Goal: Task Accomplishment & Management: Use online tool/utility

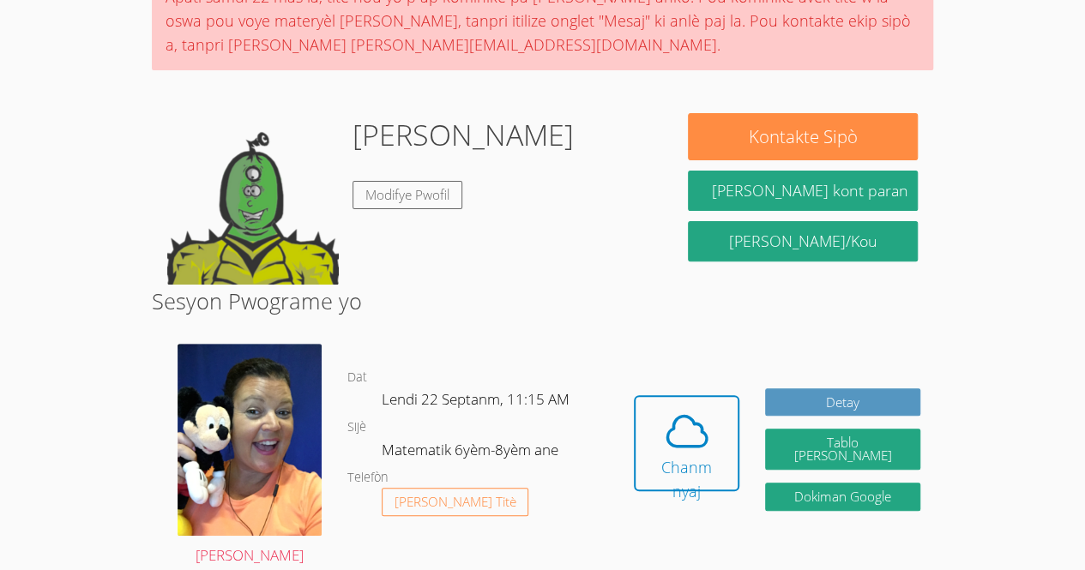
scroll to position [211, 0]
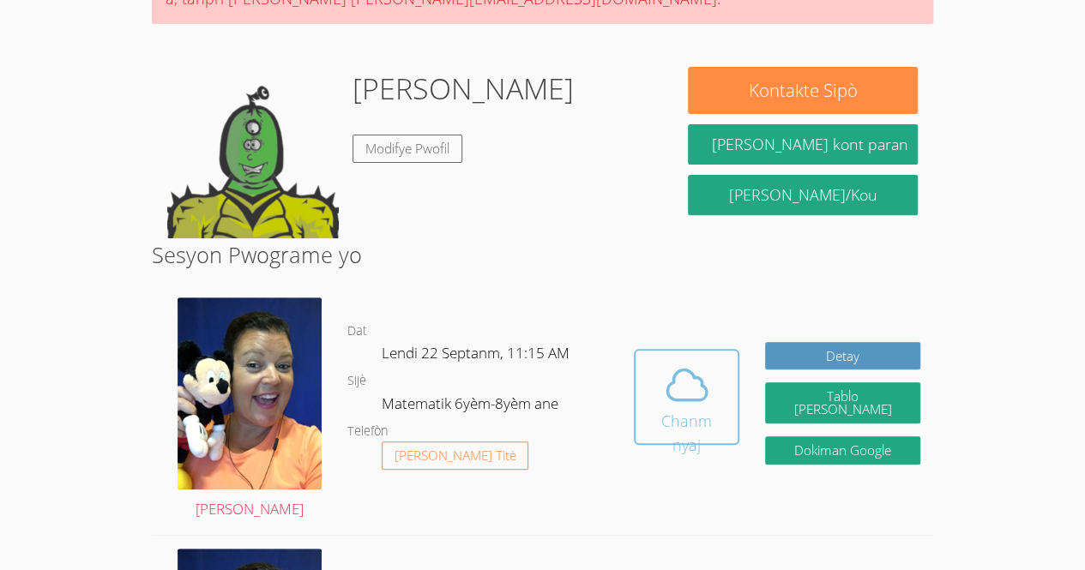
click at [698, 377] on icon at bounding box center [687, 385] width 48 height 48
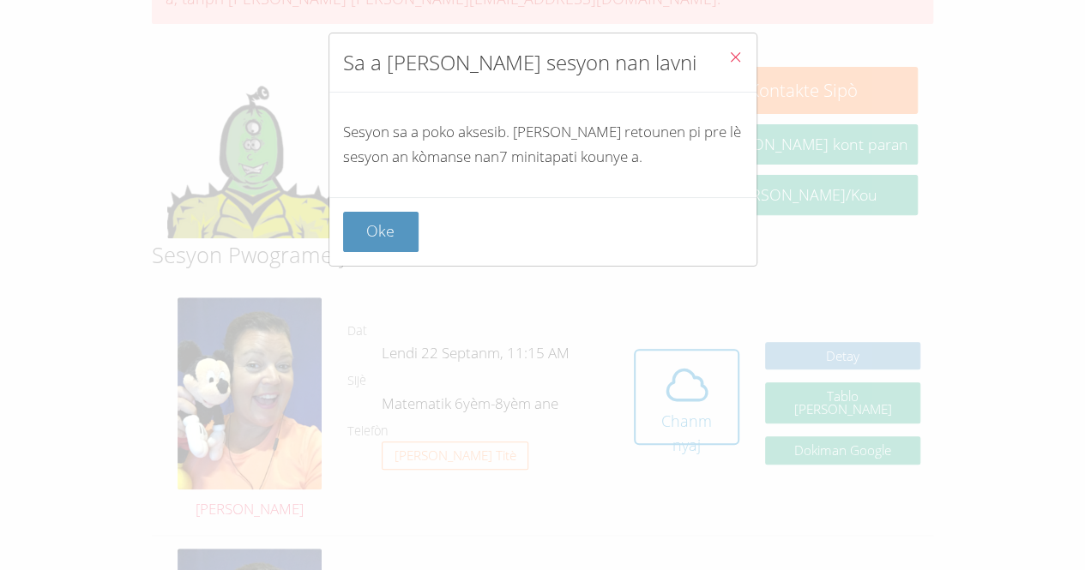
click at [728, 60] on icon "Fèmen" at bounding box center [735, 57] width 15 height 15
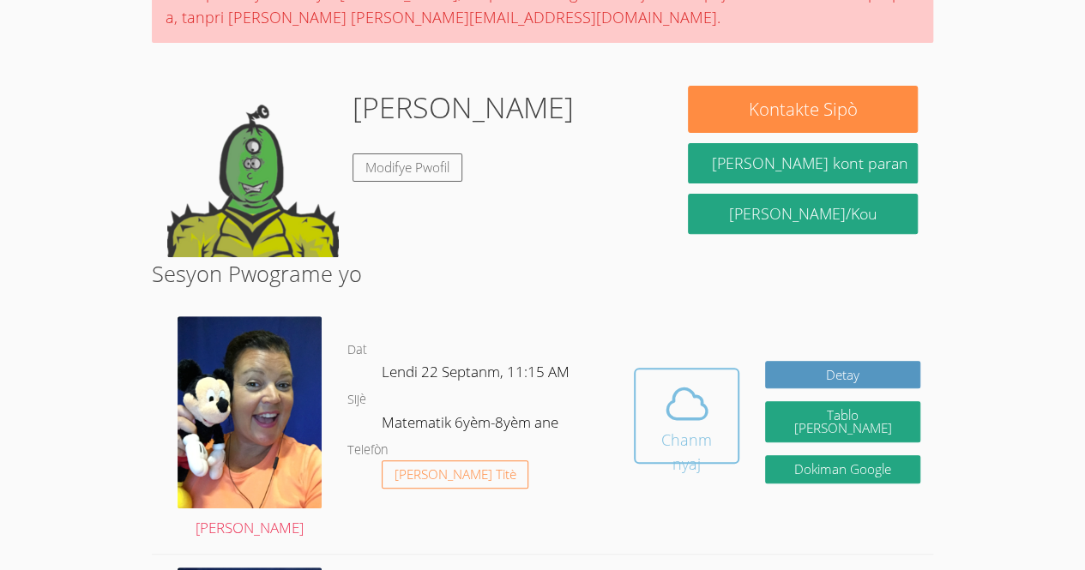
scroll to position [191, 0]
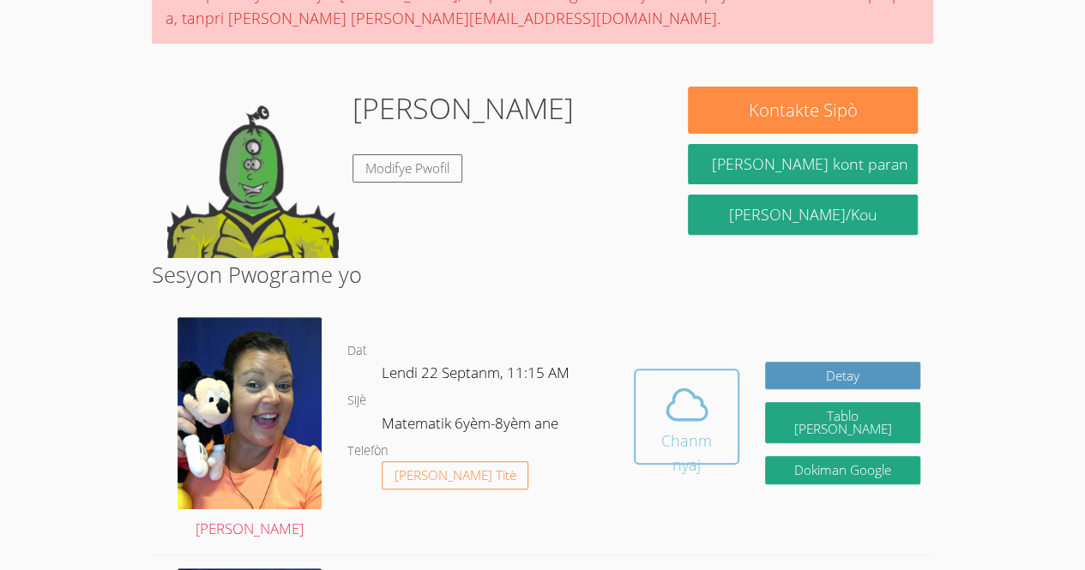
click at [687, 398] on icon at bounding box center [687, 405] width 48 height 48
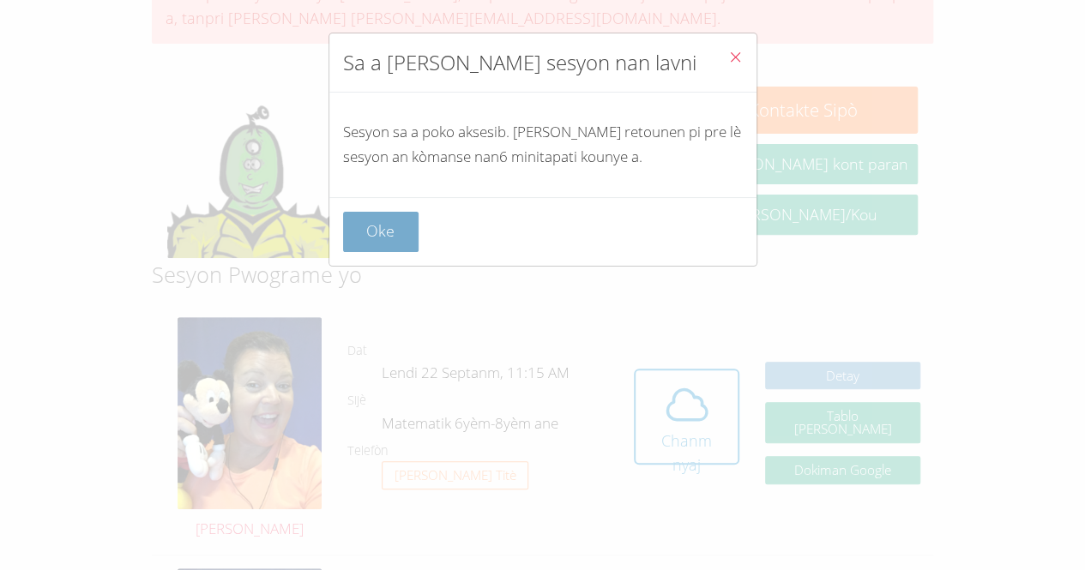
click at [385, 236] on font "Oke" at bounding box center [380, 230] width 28 height 21
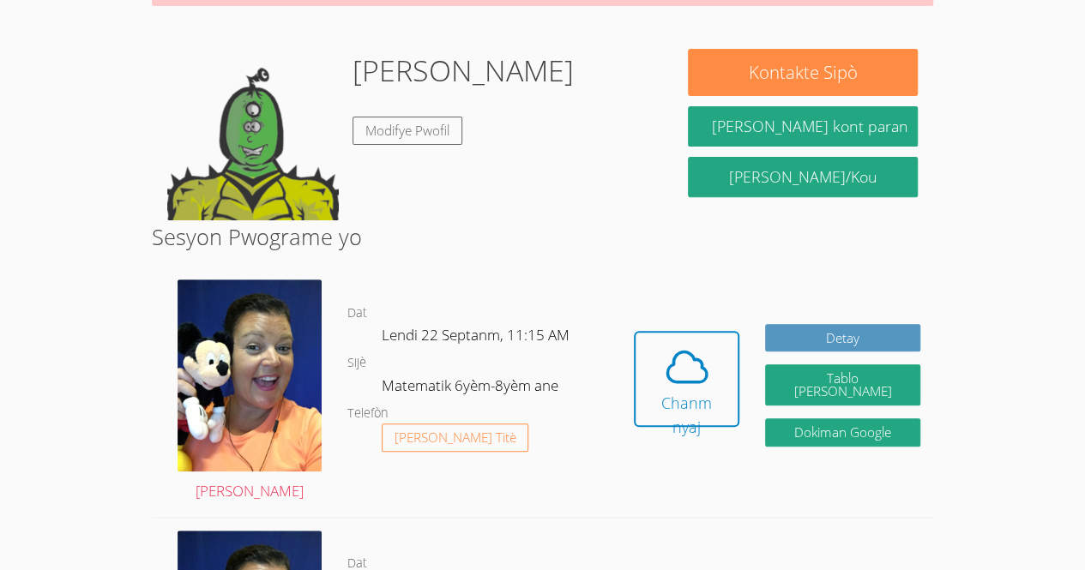
scroll to position [227, 0]
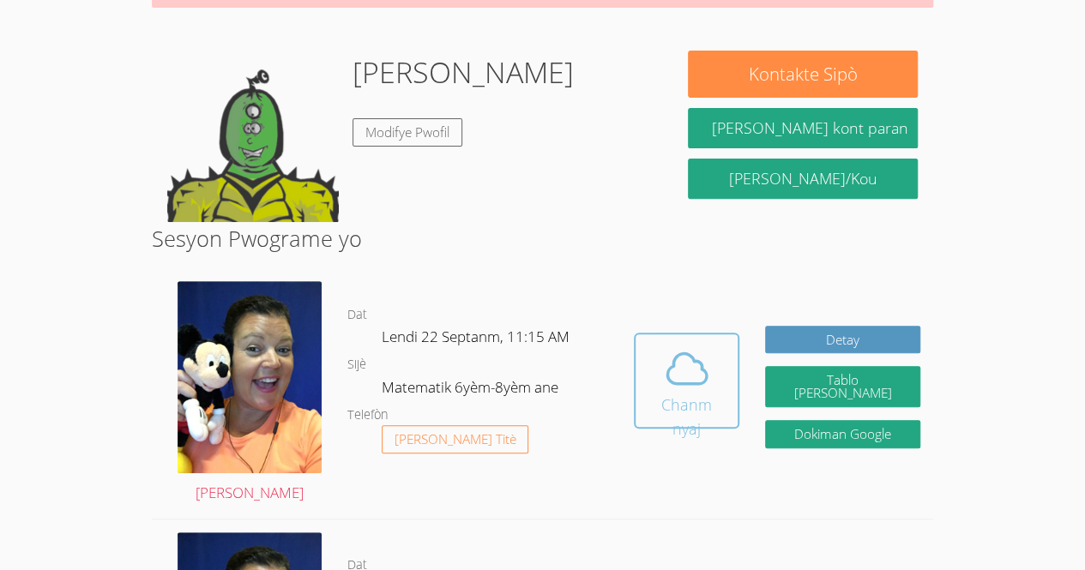
click at [671, 383] on icon at bounding box center [687, 369] width 48 height 48
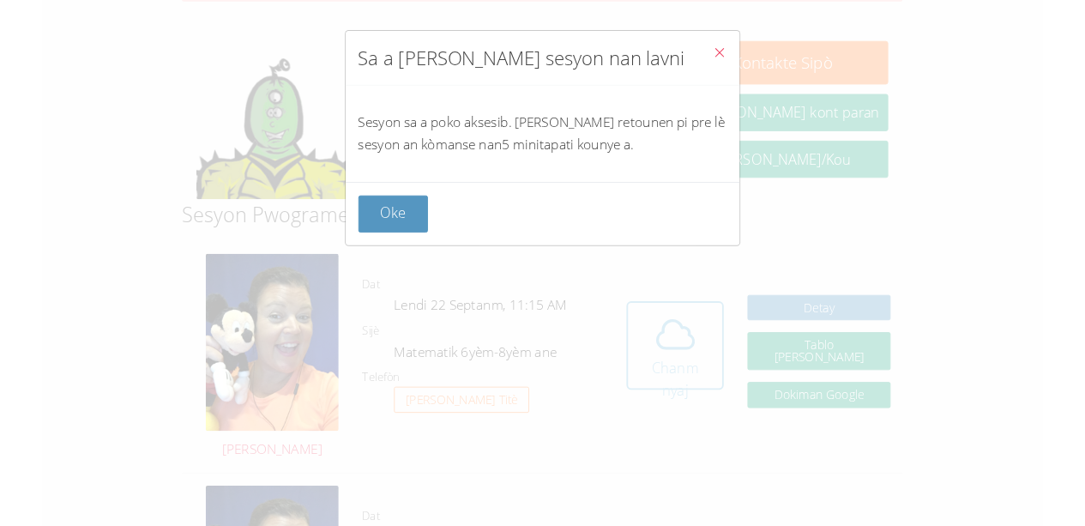
scroll to position [259, 0]
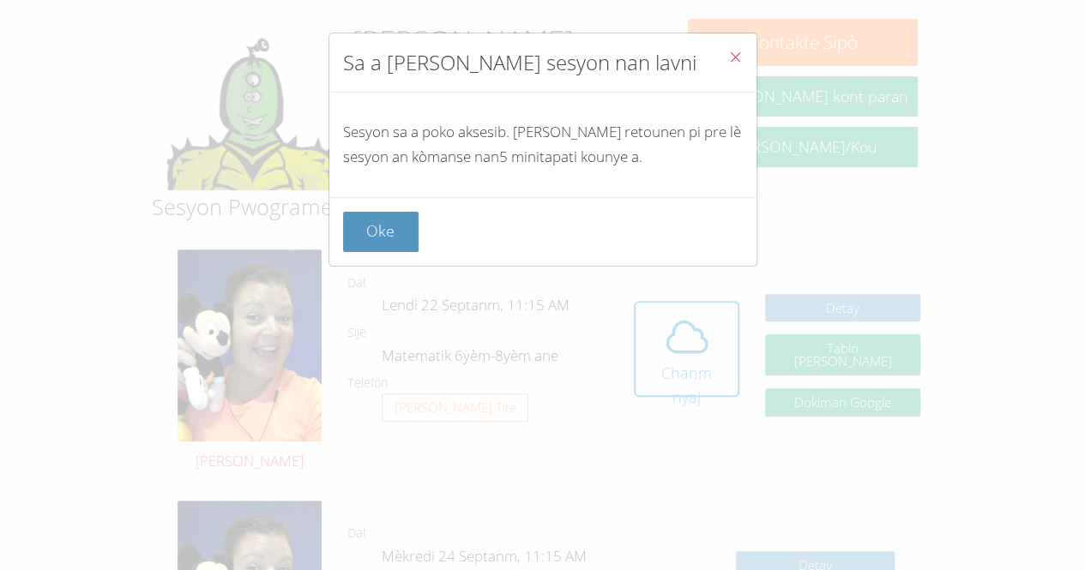
click at [714, 60] on button "Fèmen" at bounding box center [735, 59] width 42 height 52
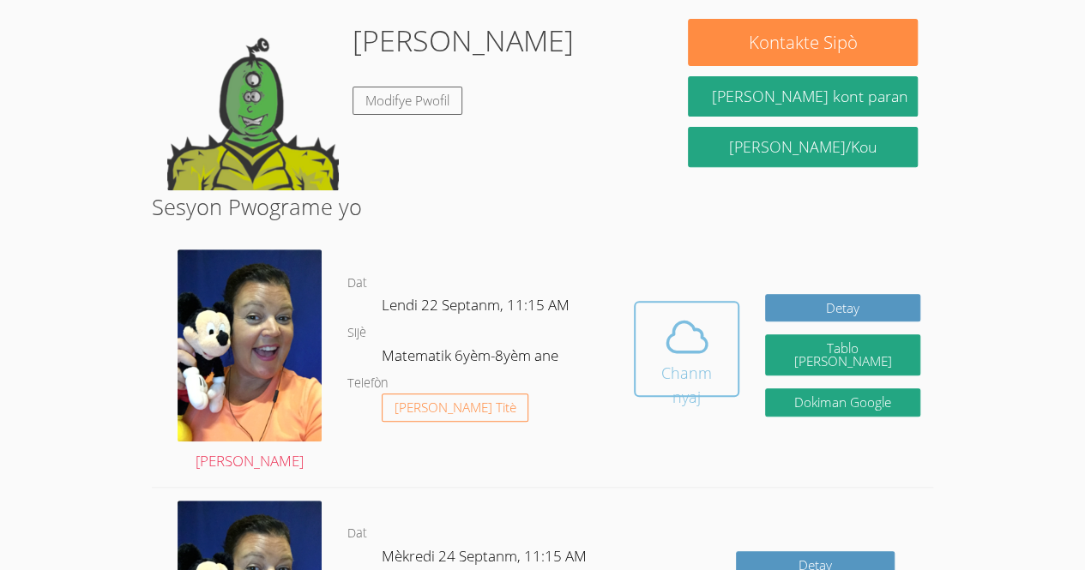
click at [675, 364] on font "Chanm nyaj" at bounding box center [686, 385] width 51 height 45
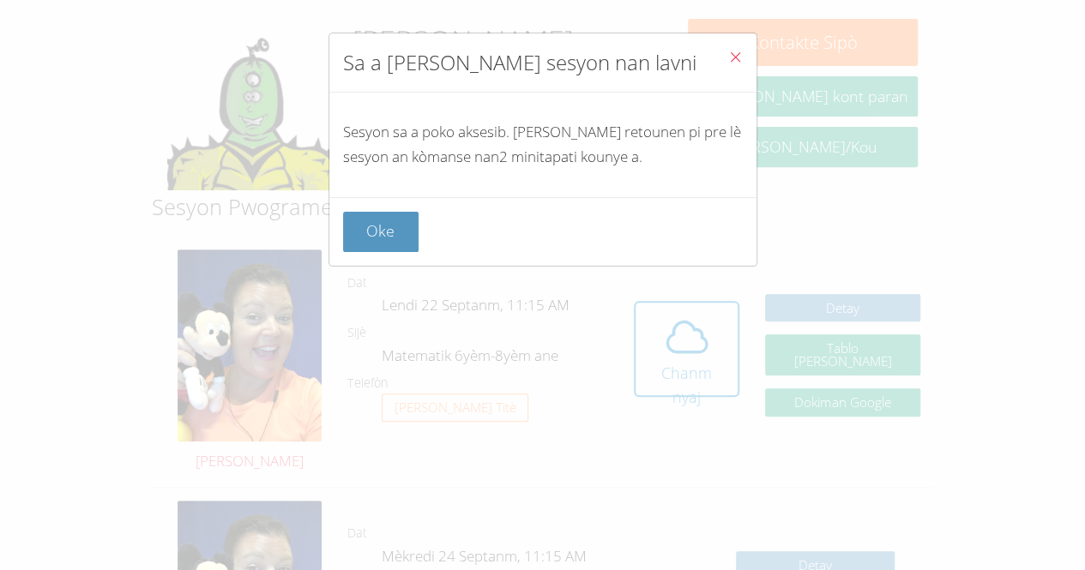
click at [714, 67] on button "Fèmen" at bounding box center [735, 59] width 42 height 52
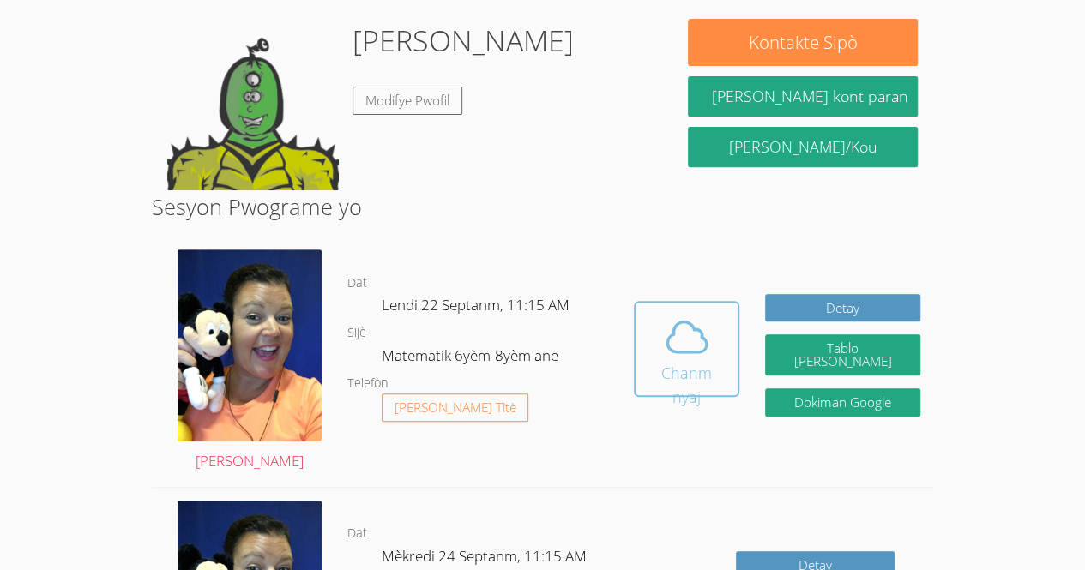
click at [672, 340] on icon at bounding box center [687, 337] width 48 height 48
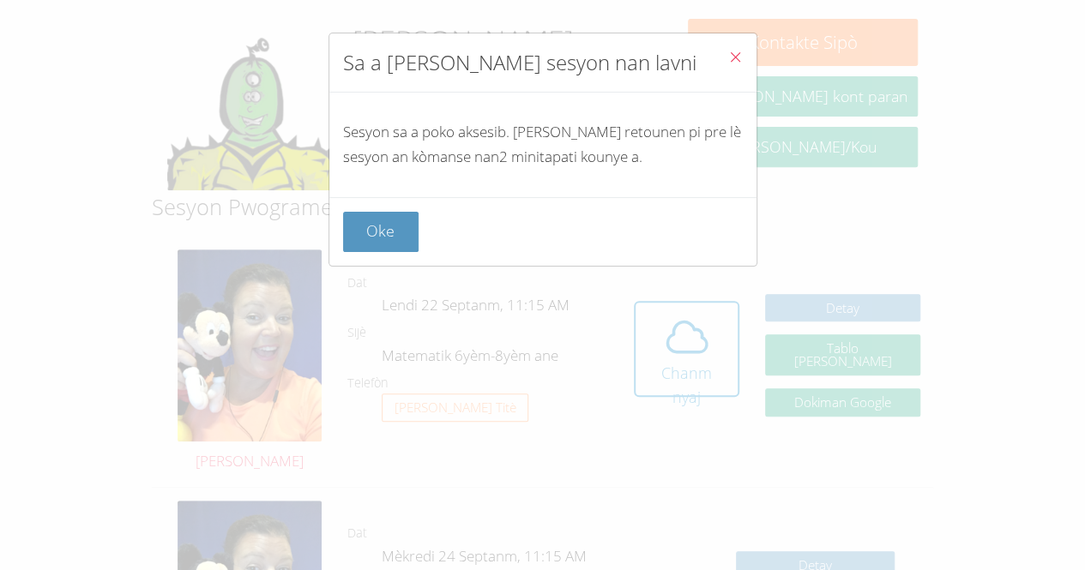
click at [736, 50] on button "Fèmen" at bounding box center [735, 59] width 42 height 52
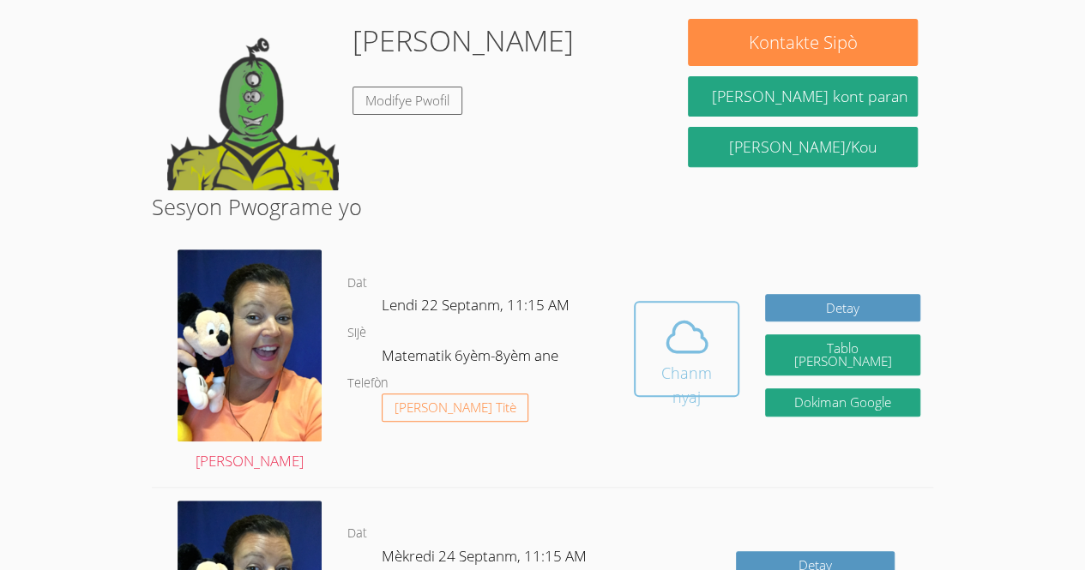
click at [689, 377] on font "Chanm nyaj" at bounding box center [686, 385] width 51 height 45
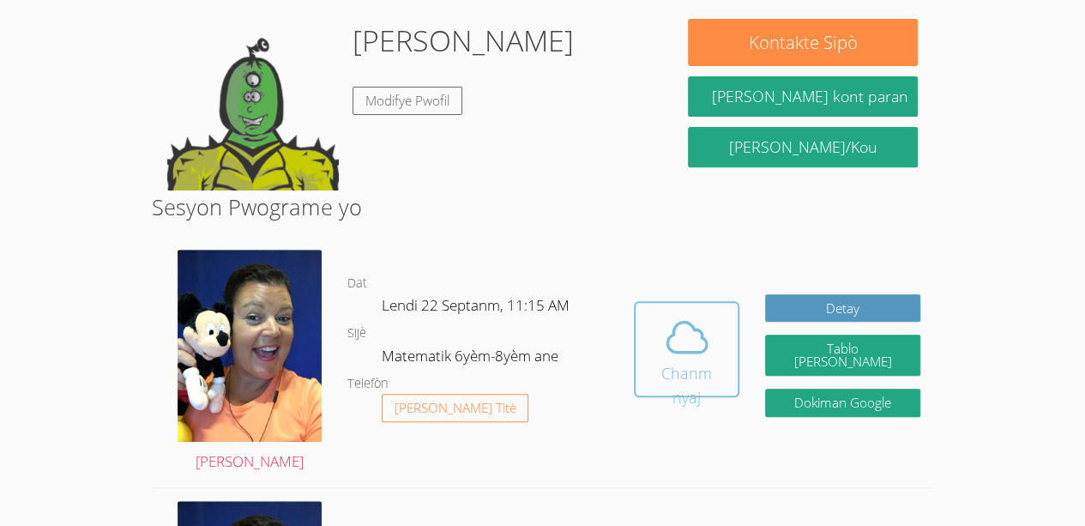
click at [673, 393] on button "Chanm nyaj" at bounding box center [687, 349] width 106 height 96
click at [689, 347] on icon at bounding box center [687, 337] width 48 height 48
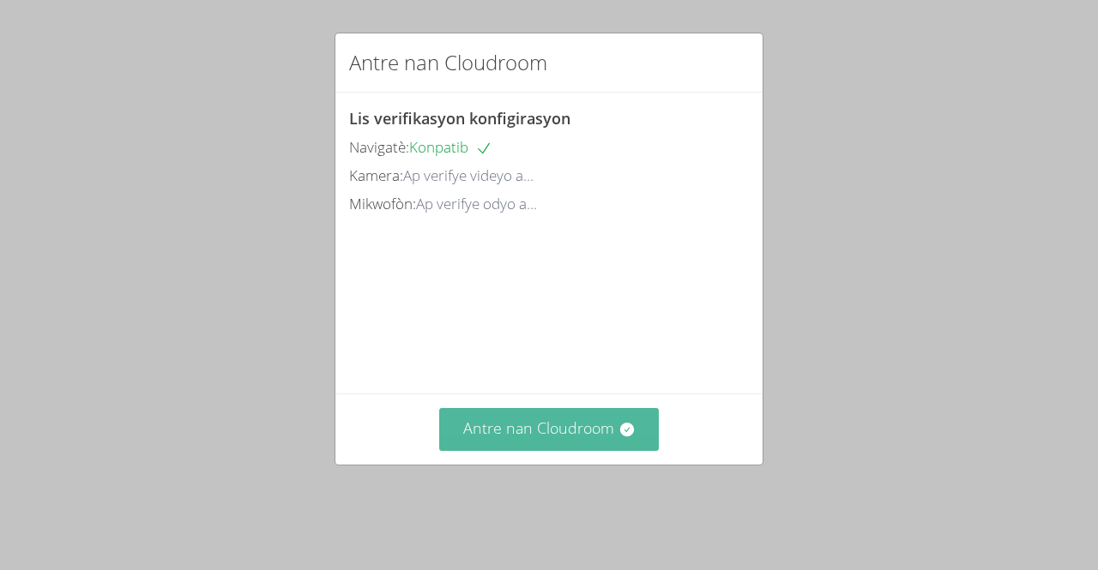
click at [558, 438] on font "Antre nan Cloudroom" at bounding box center [538, 428] width 151 height 21
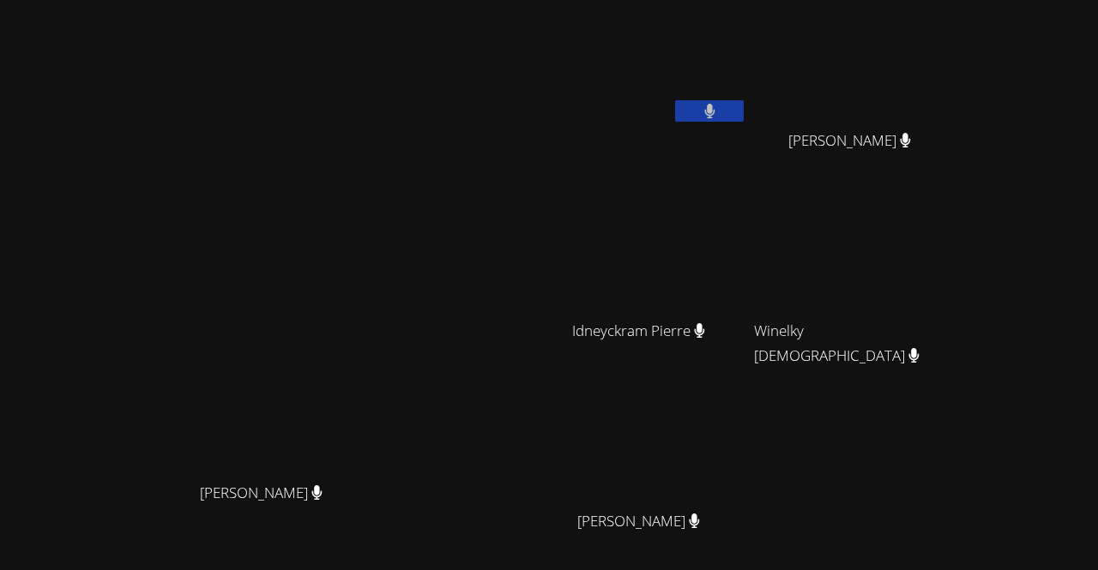
click at [958, 485] on div "[PERSON_NAME] [PERSON_NAME] [PERSON_NAME] Idneyckram [PERSON_NAME] [PERSON_NAME…" at bounding box center [750, 289] width 415 height 564
click at [140, 388] on video at bounding box center [268, 327] width 257 height 294
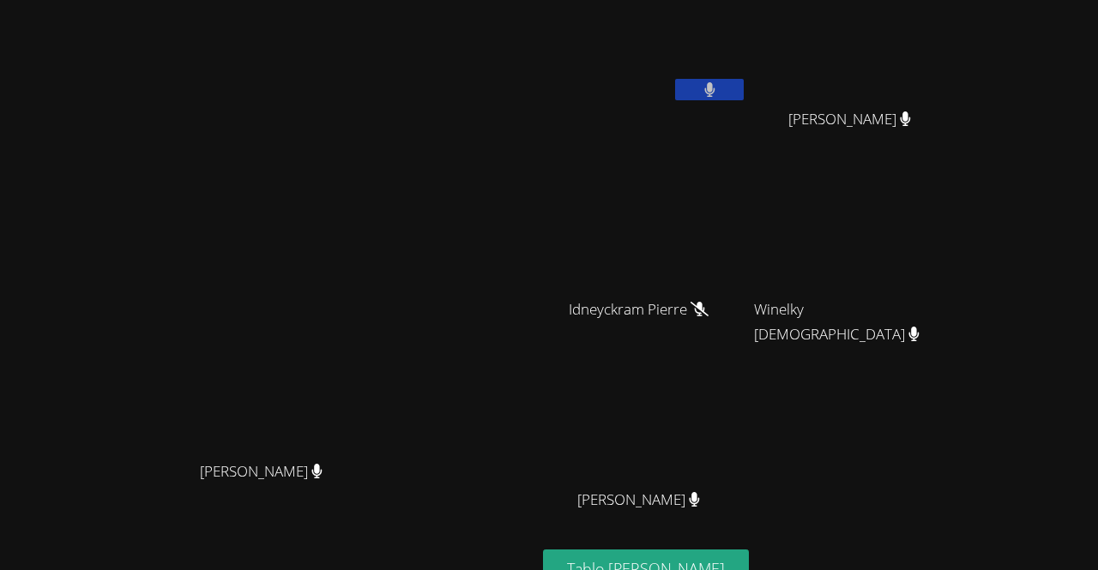
scroll to position [19, 0]
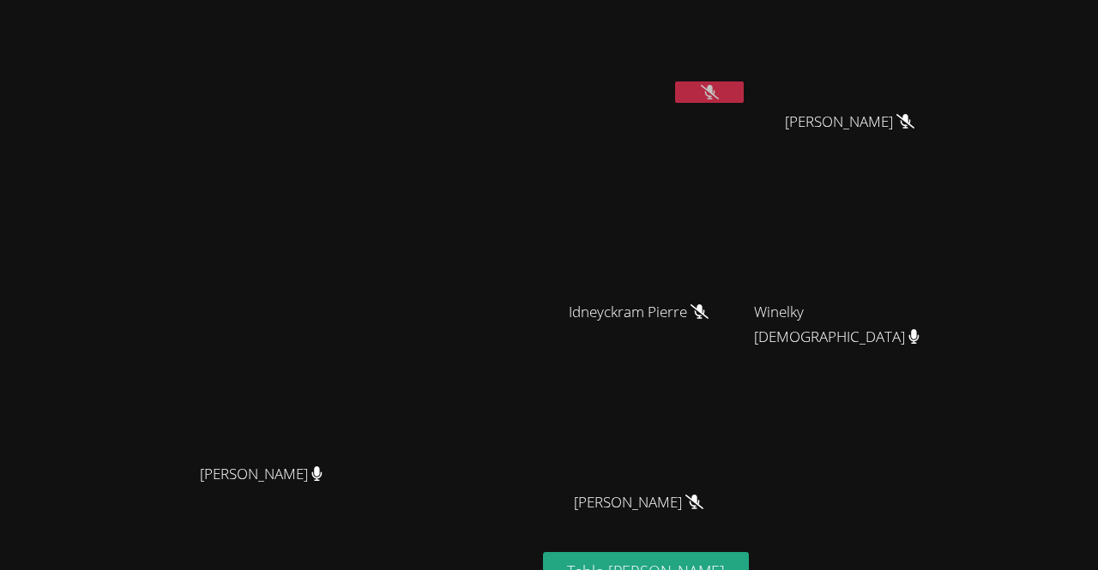
click at [747, 69] on video at bounding box center [645, 45] width 204 height 115
click at [743, 82] on button at bounding box center [709, 91] width 69 height 21
click at [743, 86] on button at bounding box center [709, 91] width 69 height 21
click at [719, 89] on icon at bounding box center [710, 92] width 18 height 15
click at [743, 98] on button at bounding box center [709, 91] width 69 height 21
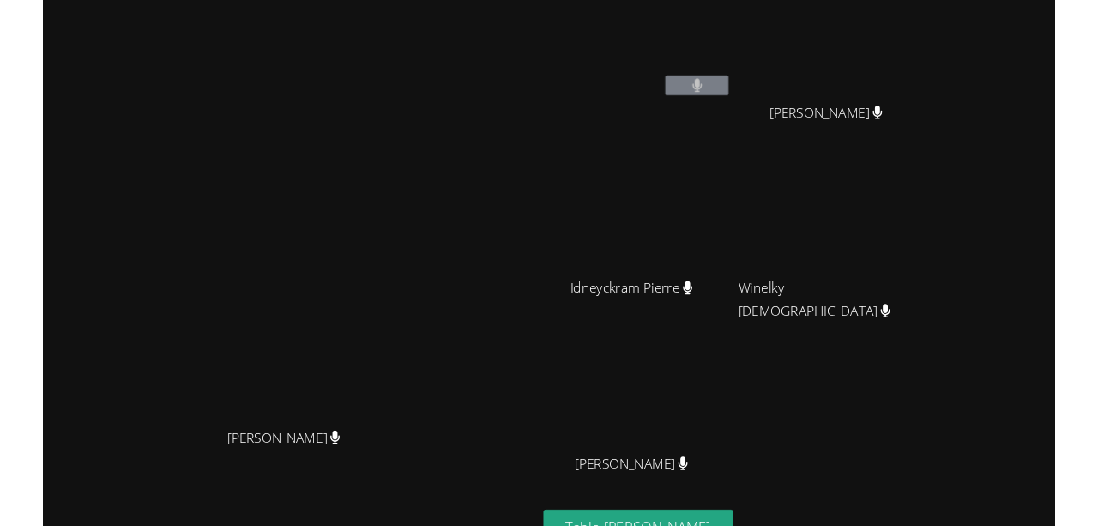
scroll to position [0, 0]
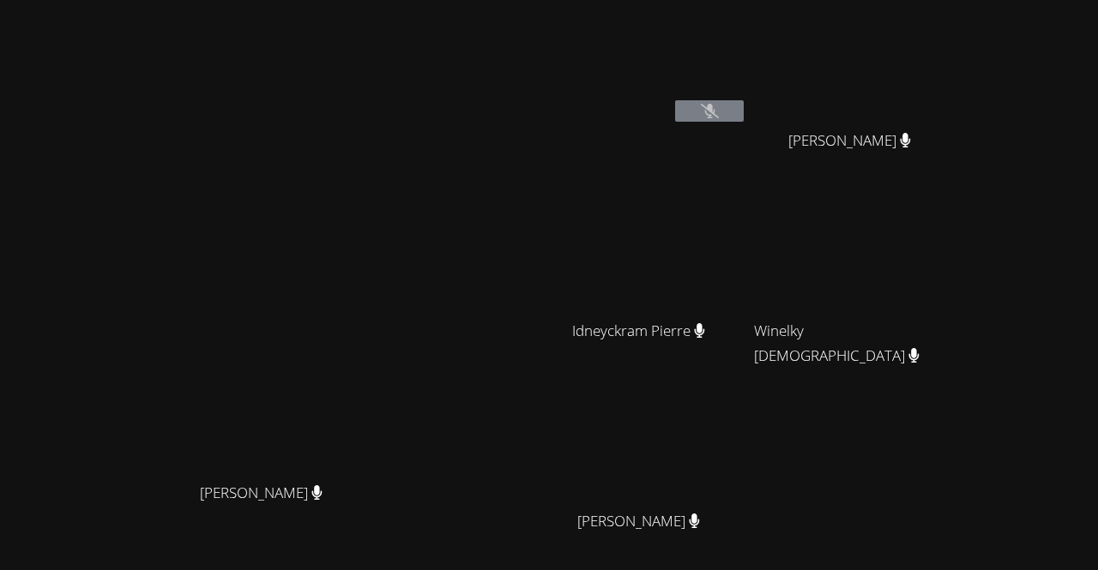
click at [743, 102] on button at bounding box center [709, 110] width 69 height 21
click at [743, 113] on button at bounding box center [709, 110] width 69 height 21
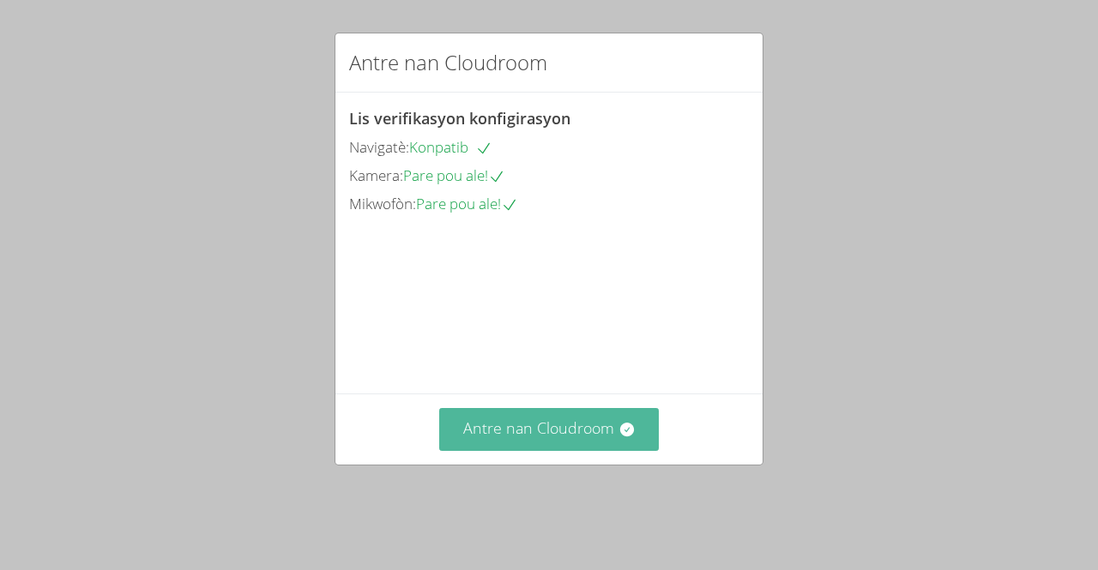
click at [537, 438] on font "Antre nan Cloudroom" at bounding box center [538, 428] width 151 height 21
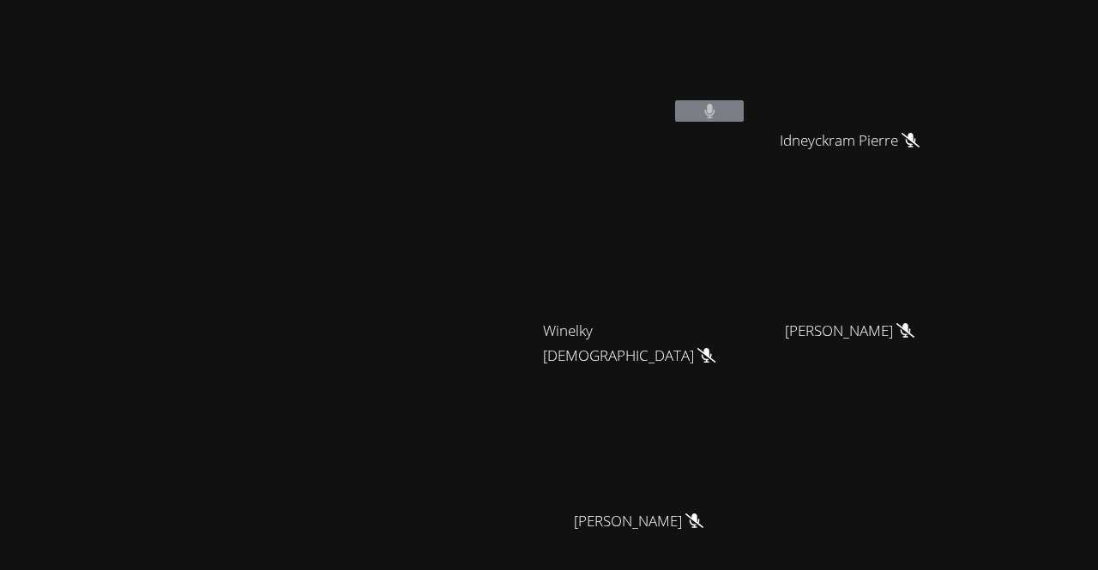
click at [958, 472] on div "Rivaldo Jean Idneyckram Pierre Idneyckram Pierre Winelky Thelemaque Winelky The…" at bounding box center [750, 289] width 415 height 564
click at [958, 408] on div "Rivaldo Jean Idneyckram Pierre Idneyckram Pierre Winelky Thelemaque Winelky The…" at bounding box center [750, 289] width 415 height 564
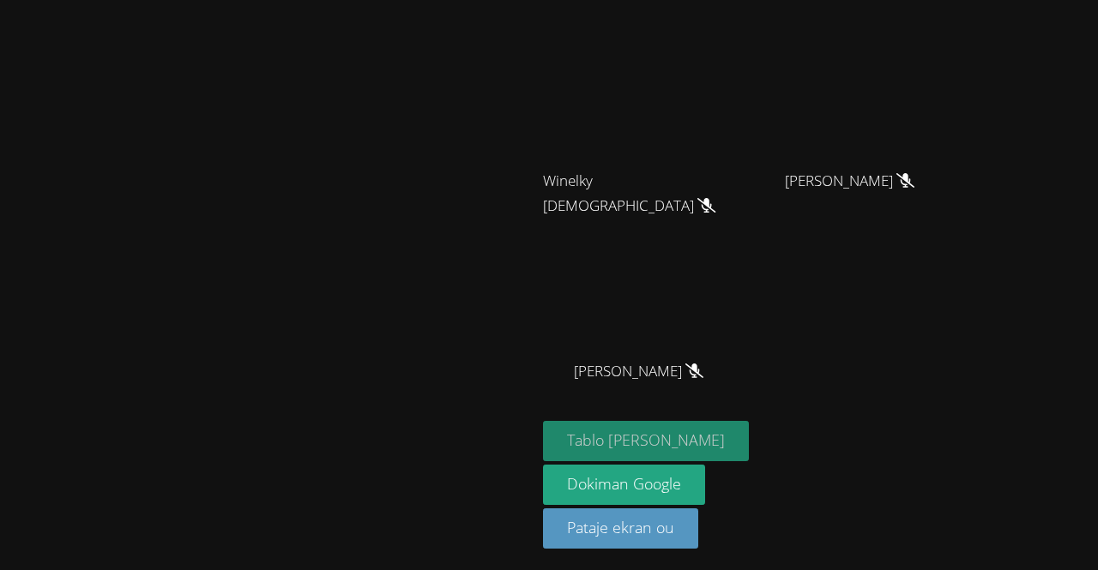
click at [725, 440] on font "Tablo [PERSON_NAME]" at bounding box center [646, 440] width 158 height 21
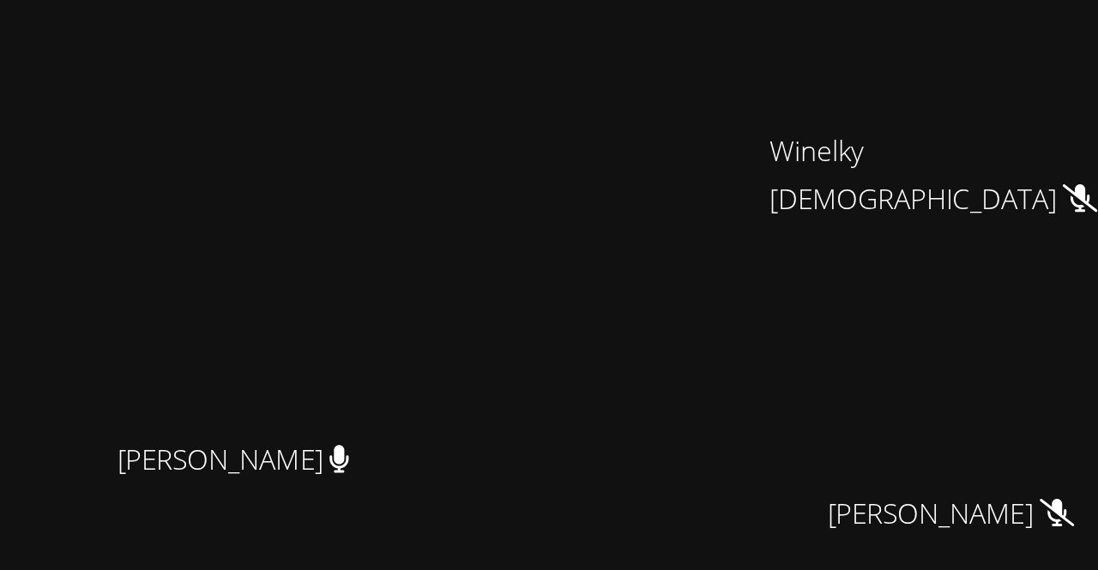
scroll to position [99, 0]
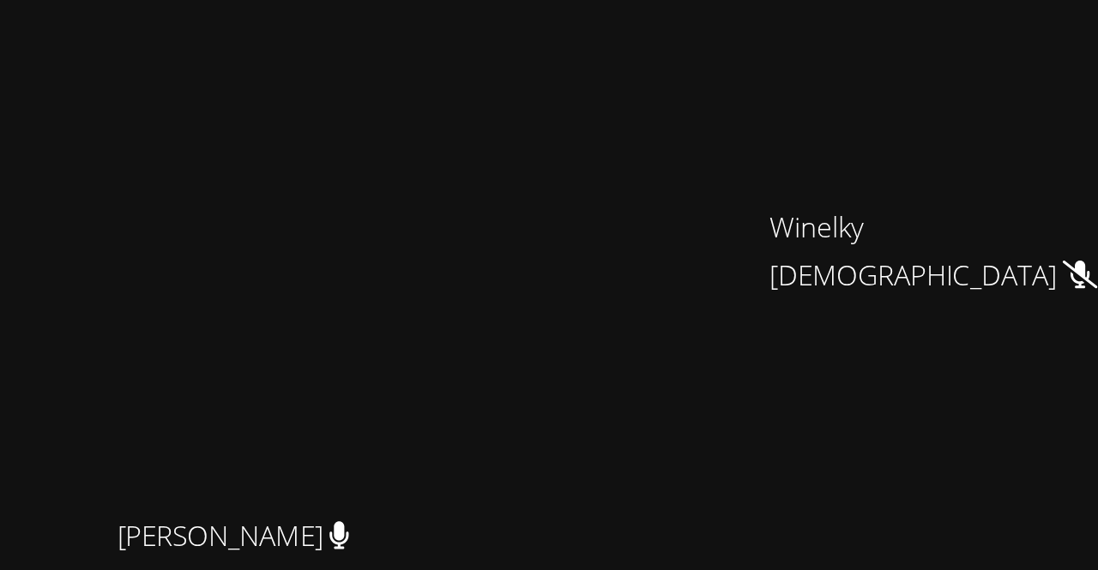
click at [397, 323] on video at bounding box center [268, 228] width 257 height 294
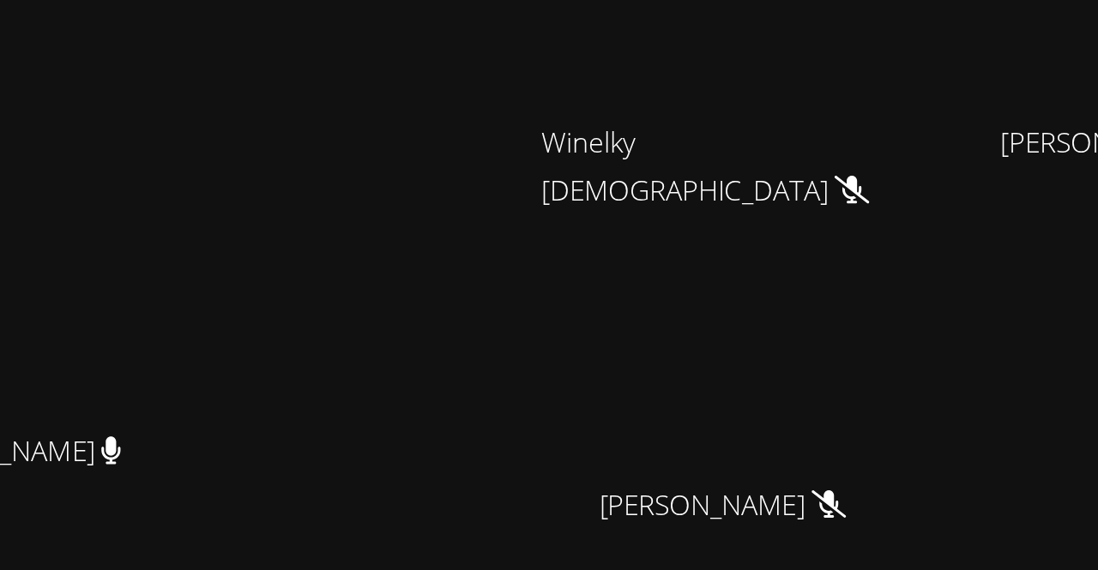
scroll to position [150, 0]
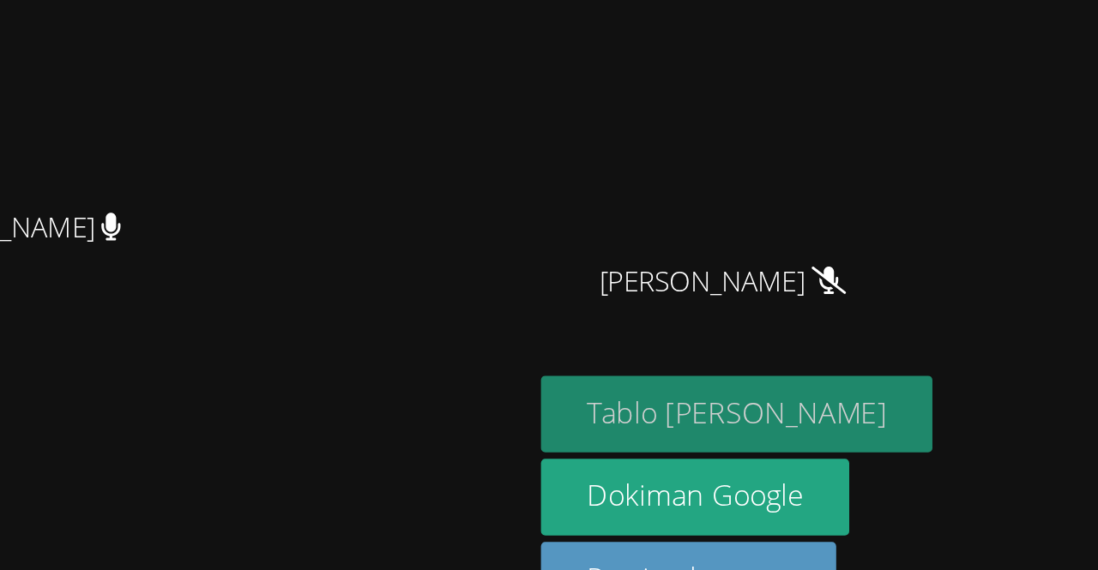
click at [671, 442] on font "Tablo [PERSON_NAME]" at bounding box center [646, 440] width 158 height 21
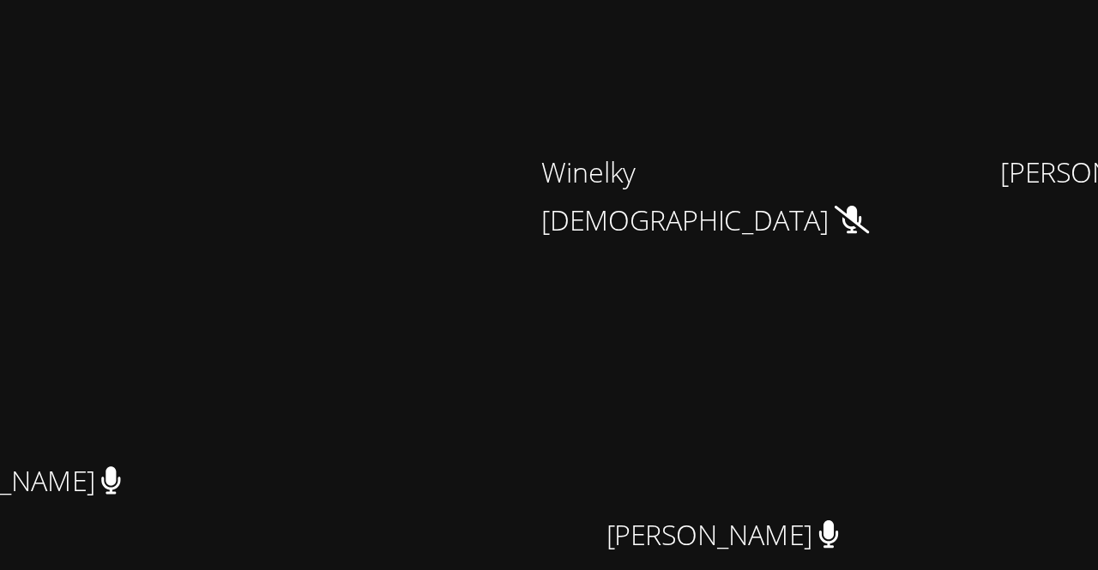
scroll to position [0, 0]
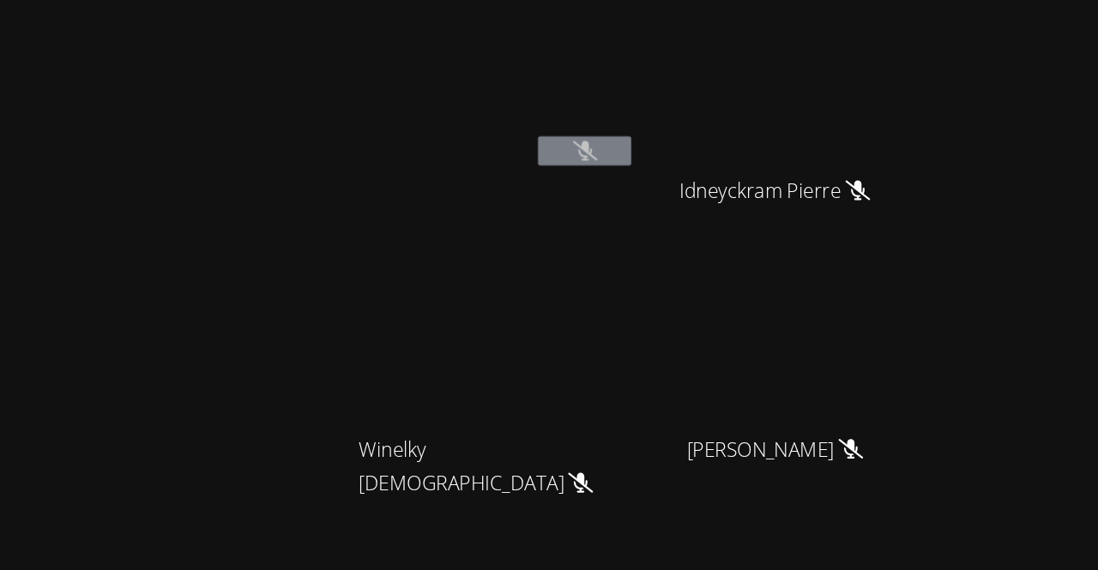
click at [397, 259] on video at bounding box center [268, 327] width 257 height 294
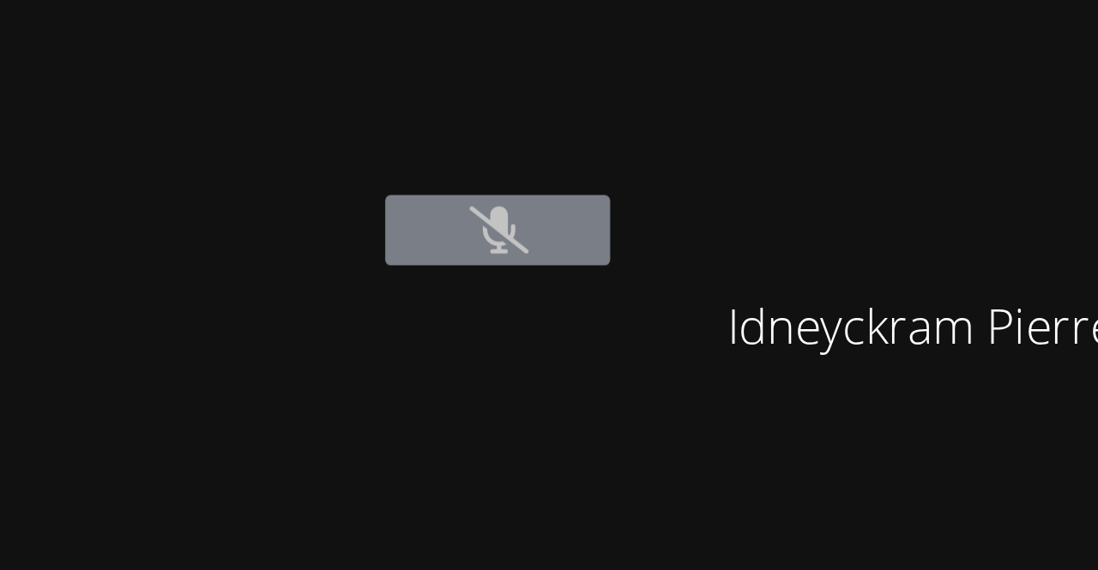
scroll to position [5, 0]
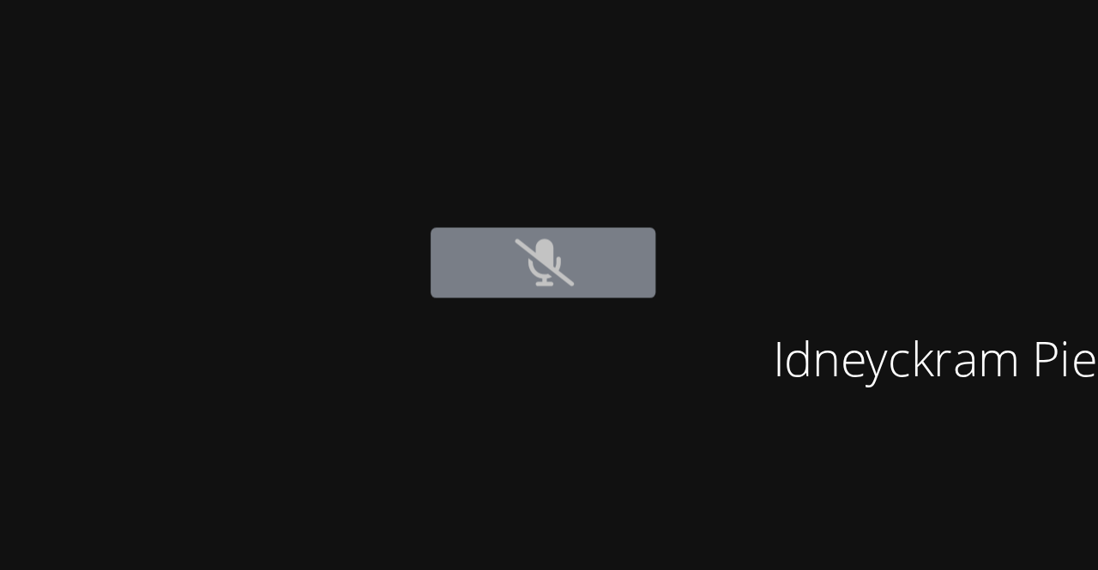
click at [747, 64] on video at bounding box center [645, 59] width 204 height 115
drag, startPoint x: 780, startPoint y: 97, endPoint x: 756, endPoint y: 64, distance: 40.5
click at [747, 64] on video at bounding box center [645, 59] width 204 height 115
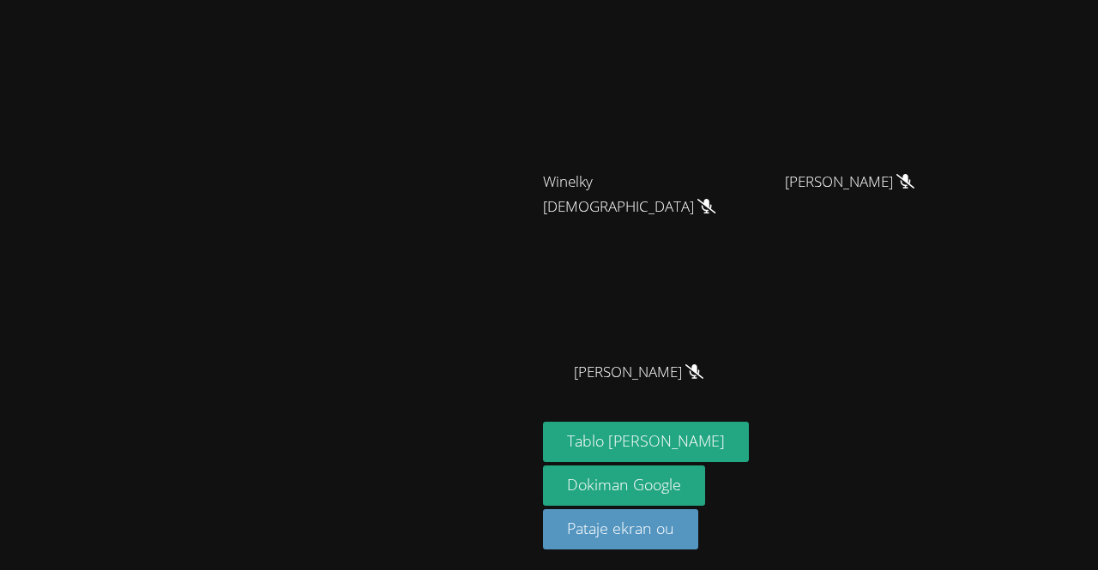
scroll to position [150, 0]
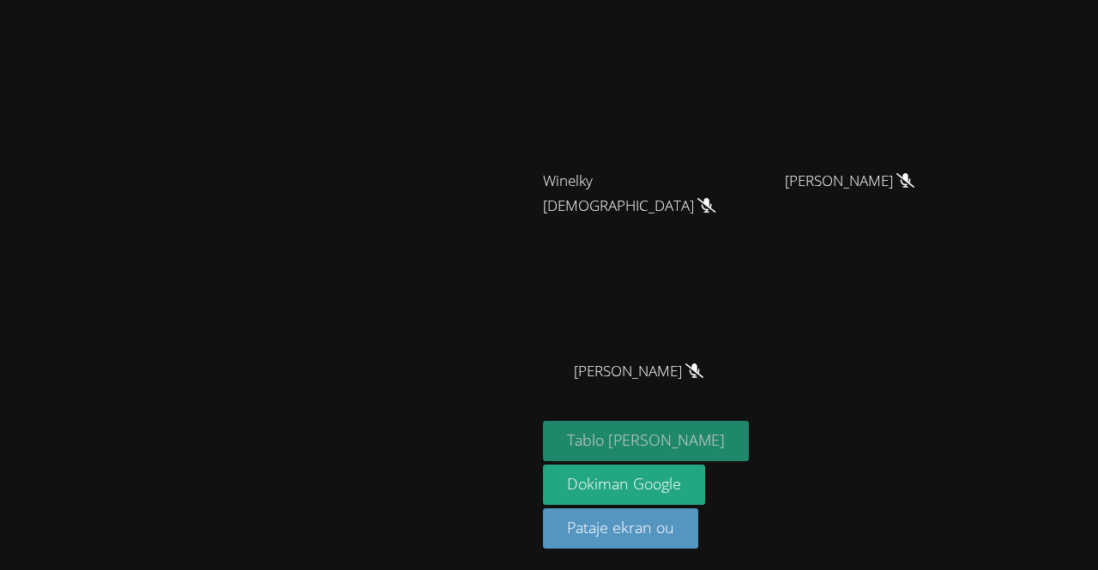
click at [686, 438] on font "Tablo [PERSON_NAME]" at bounding box center [646, 440] width 158 height 21
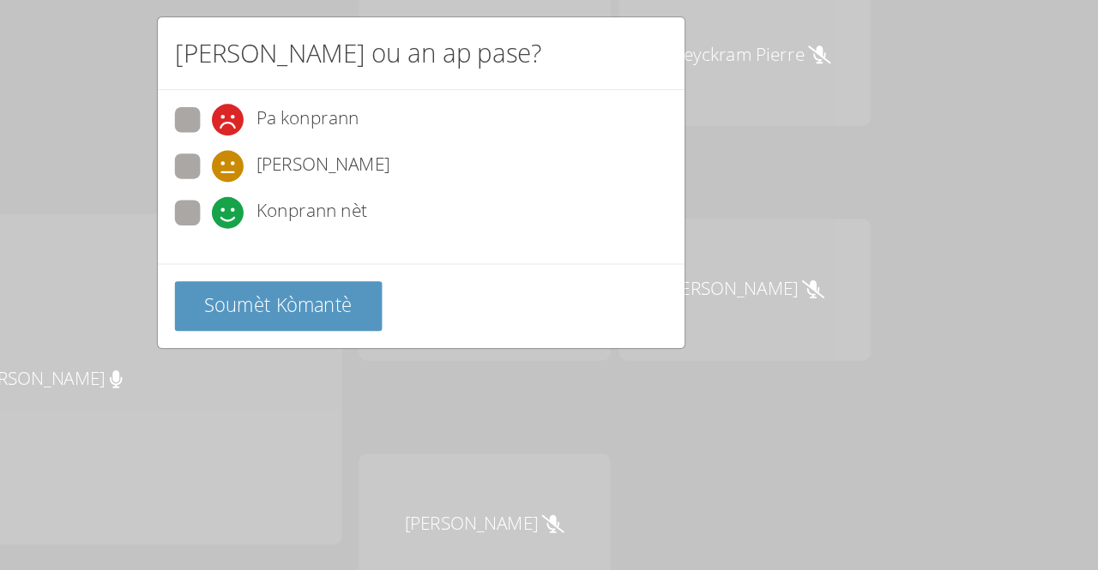
click at [428, 240] on div "Soumèt Kòmantè" at bounding box center [548, 267] width 427 height 69
click at [443, 152] on font "Yon jan konprann" at bounding box center [469, 152] width 108 height 20
click at [394, 152] on input "Yon jan konprann" at bounding box center [386, 151] width 15 height 15
radio input "true"
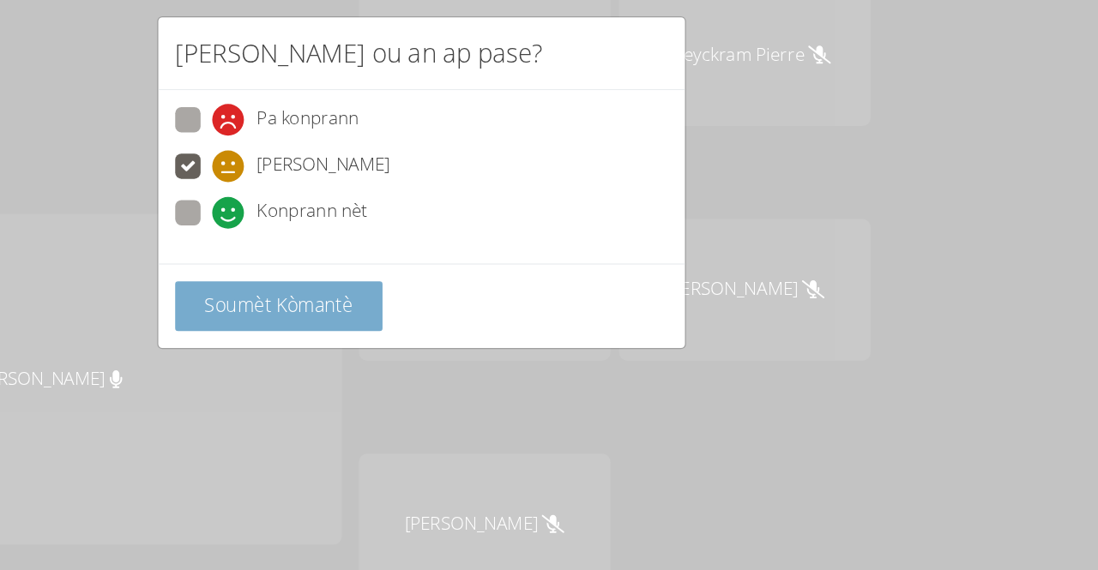
click at [408, 251] on button "Soumèt Kòmantè" at bounding box center [433, 268] width 168 height 40
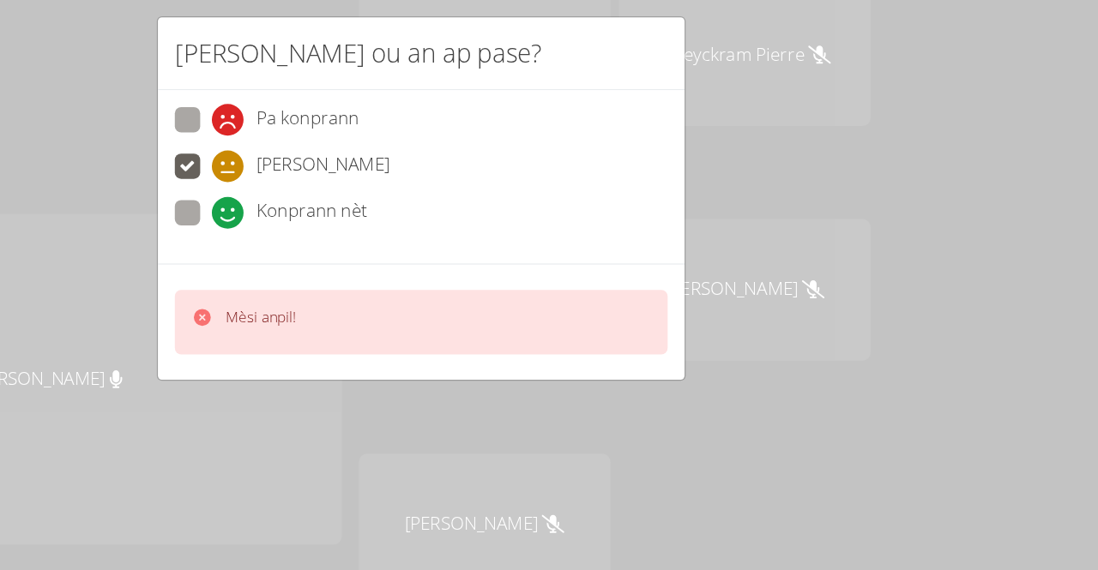
click at [413, 255] on div "Mèsi anpil!" at bounding box center [549, 281] width 400 height 52
click at [412, 109] on div "Pa konprann" at bounding box center [438, 117] width 119 height 26
click at [394, 109] on input "Pa konprann" at bounding box center [386, 113] width 15 height 15
radio input "true"
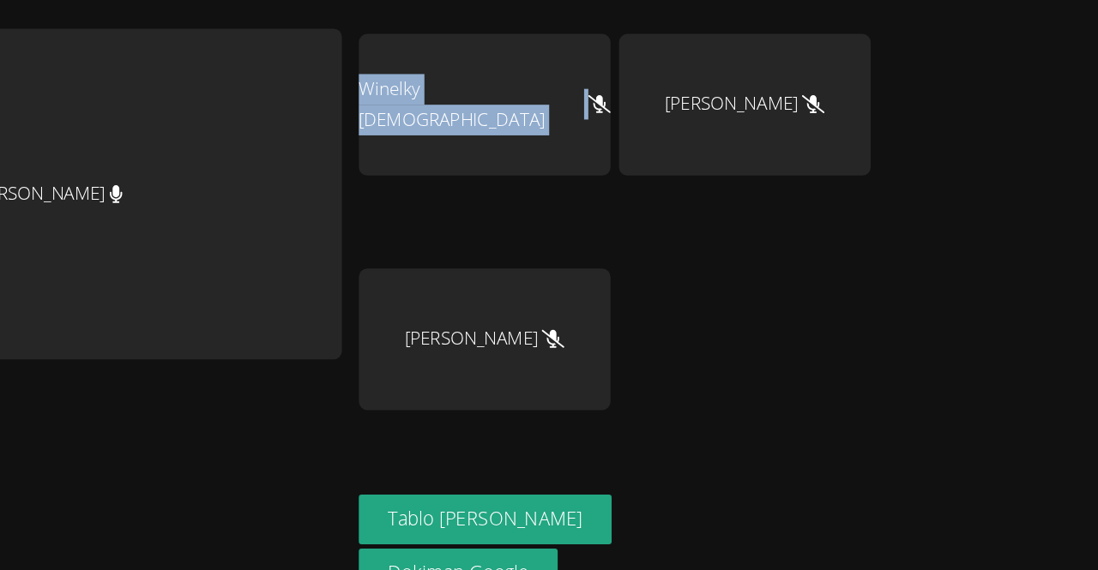
drag, startPoint x: 412, startPoint y: 264, endPoint x: 645, endPoint y: 228, distance: 236.0
click at [645, 228] on div "Peggy Koutas Rivaldo Jean Idneyckram Pierre Winelky Thelemaque Marvens Laloi De…" at bounding box center [549, 135] width 1098 height 570
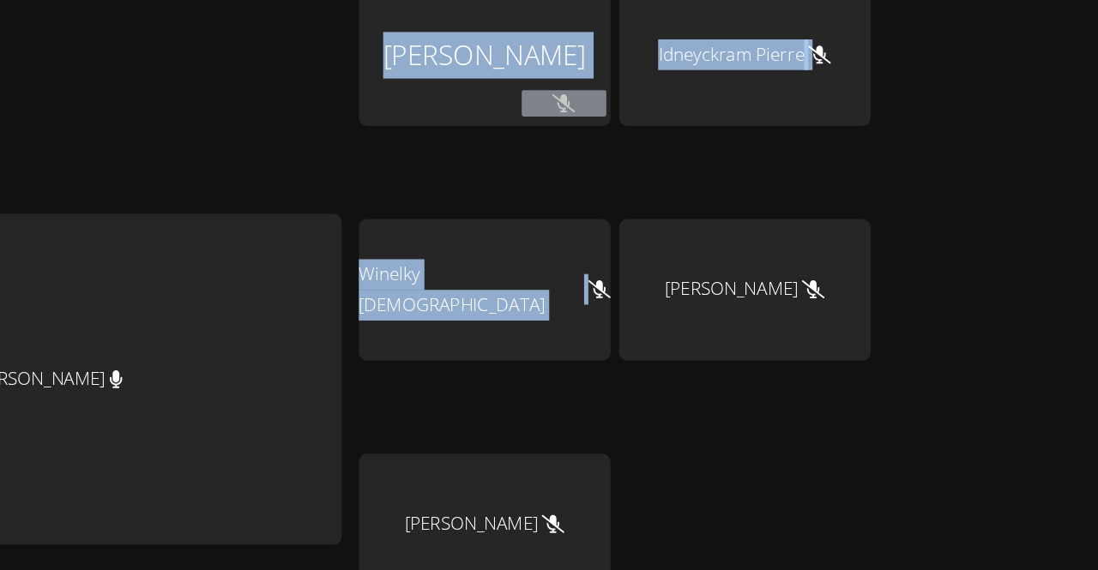
scroll to position [0, 0]
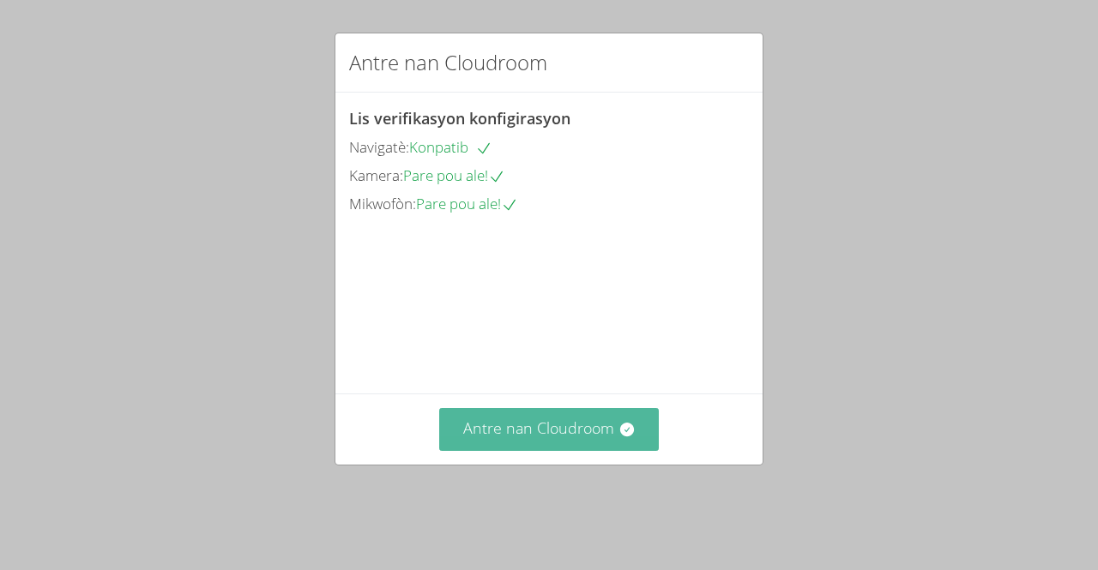
click at [645, 450] on button "Antre nan Cloudroom" at bounding box center [549, 429] width 220 height 42
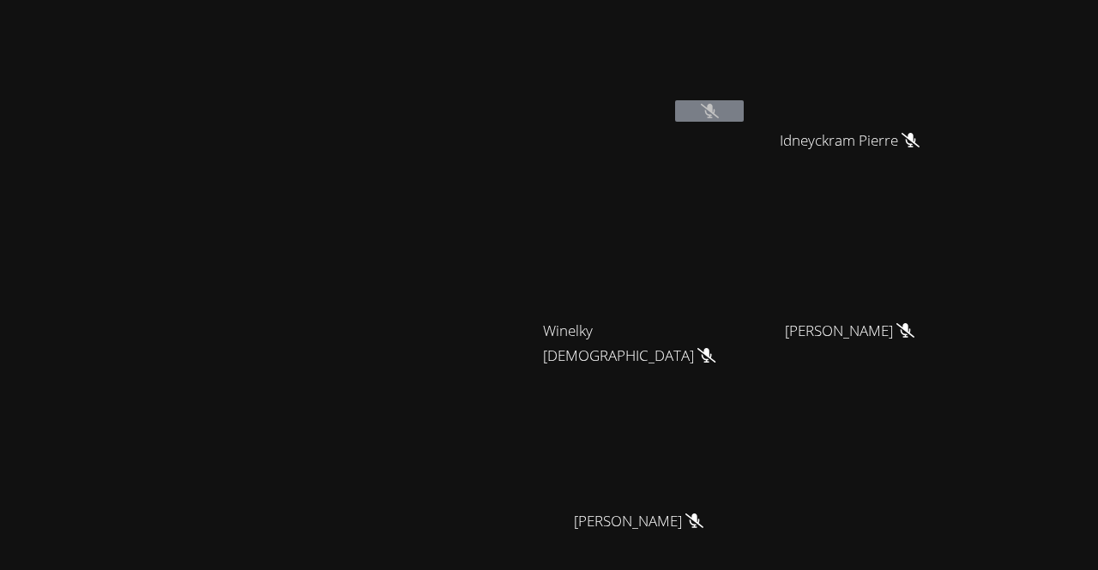
click at [958, 343] on div "[PERSON_NAME]" at bounding box center [856, 346] width 204 height 69
click at [747, 486] on video at bounding box center [645, 445] width 204 height 115
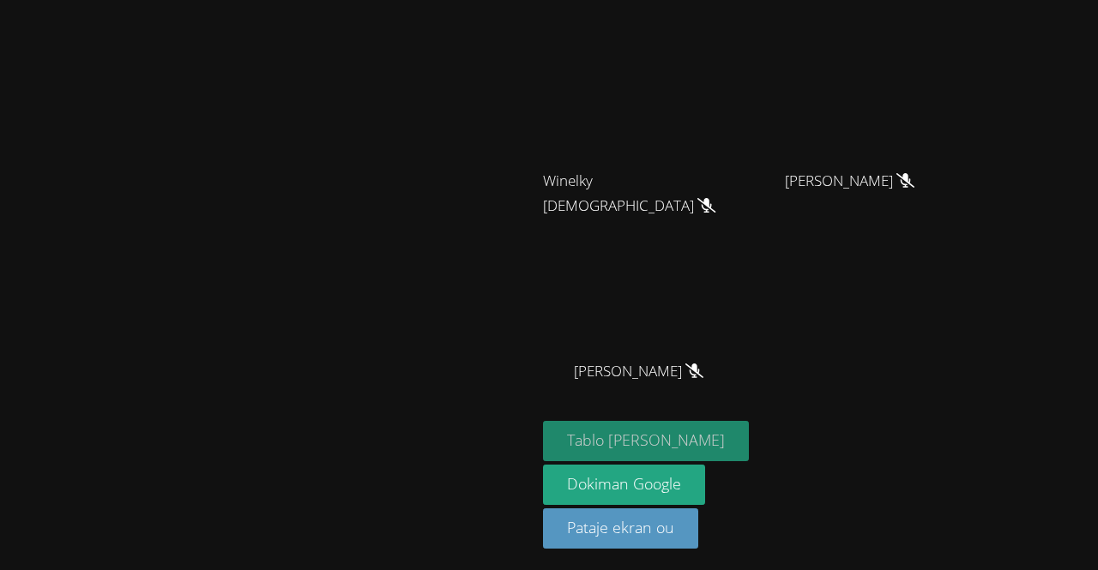
click at [725, 448] on font "Tablo [PERSON_NAME]" at bounding box center [646, 440] width 158 height 21
click at [691, 454] on button "Tablo [PERSON_NAME]" at bounding box center [646, 441] width 206 height 40
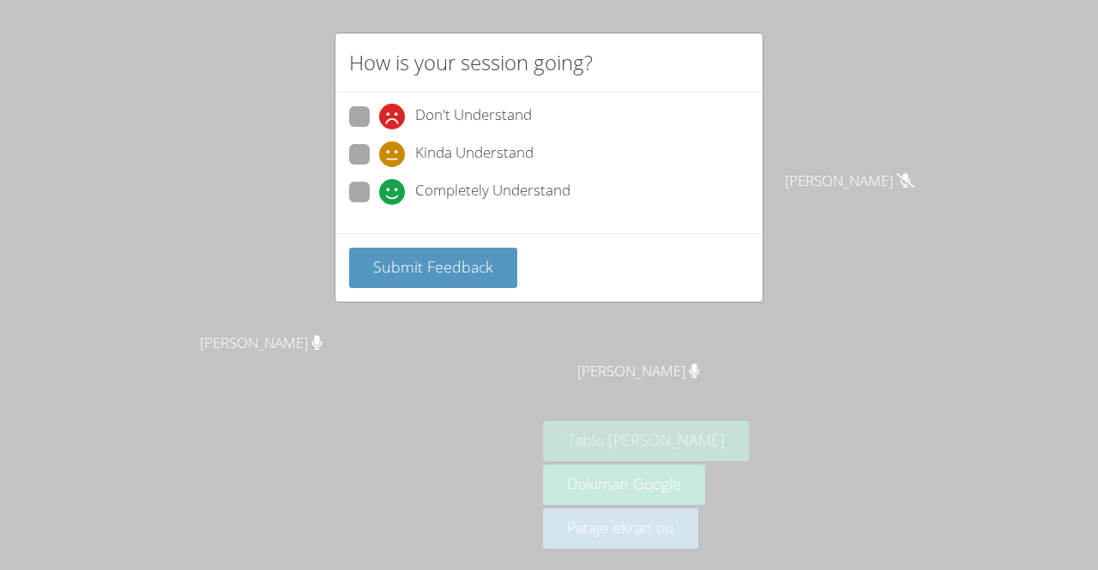
scroll to position [99, 0]
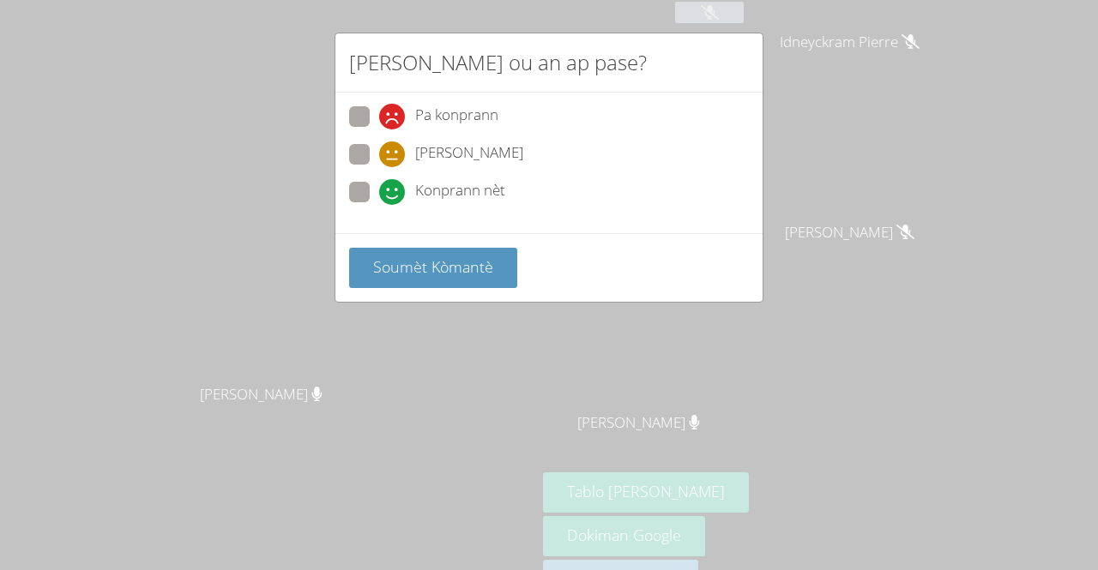
click at [385, 191] on icon at bounding box center [392, 192] width 26 height 26
click at [385, 191] on input "Konprann nèt" at bounding box center [386, 189] width 15 height 15
radio input "true"
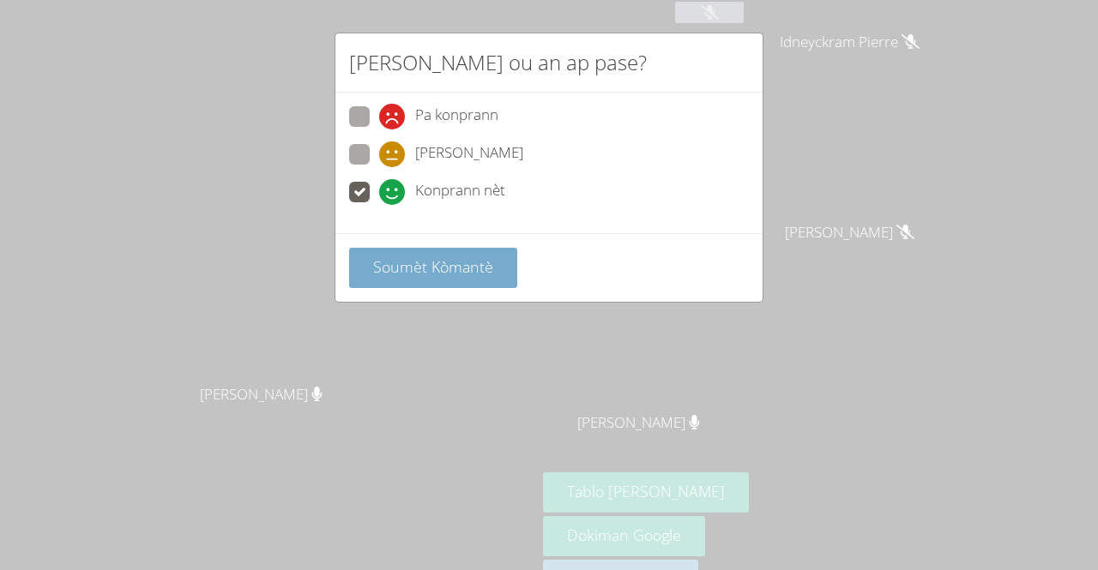
click at [426, 264] on font "Soumèt Kòmantè" at bounding box center [433, 266] width 120 height 21
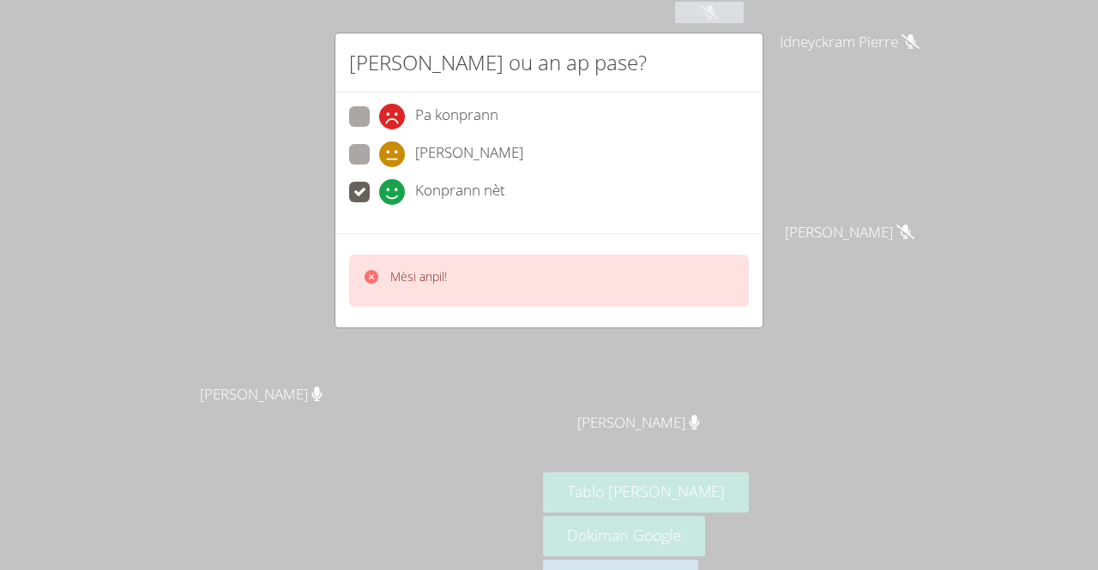
click at [451, 127] on span "Pa konprann" at bounding box center [456, 117] width 83 height 26
click at [394, 121] on input "Pa konprann" at bounding box center [386, 113] width 15 height 15
radio input "true"
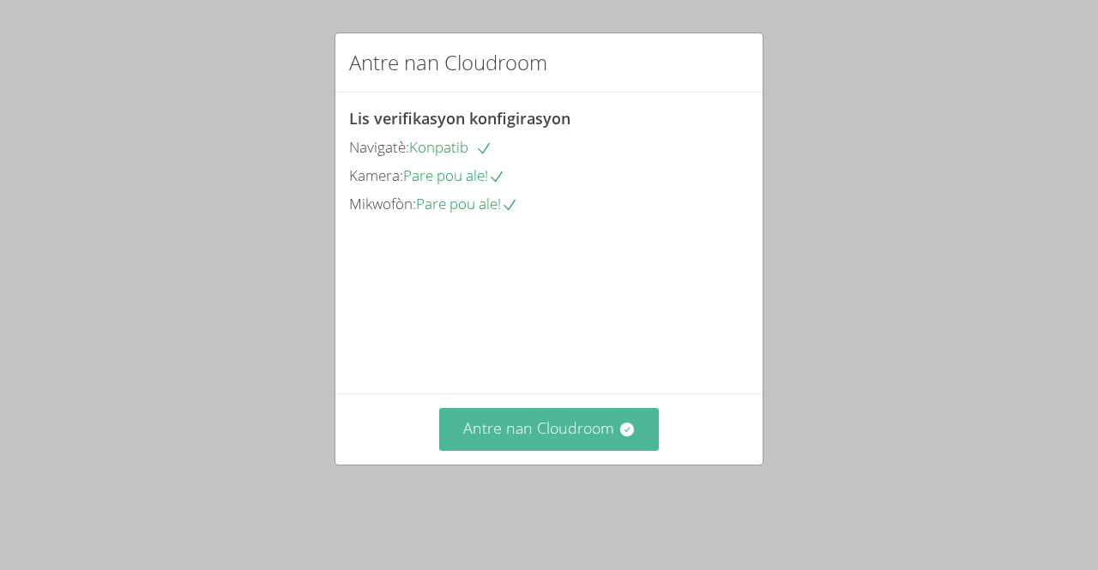
click at [588, 438] on font "Antre nan Cloudroom" at bounding box center [538, 428] width 151 height 21
